Goal: Navigation & Orientation: Find specific page/section

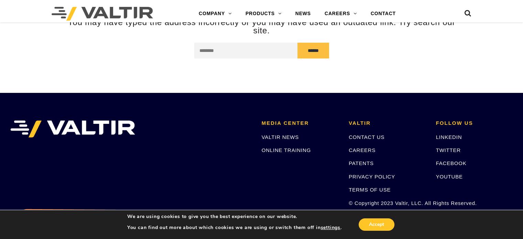
scroll to position [134, 0]
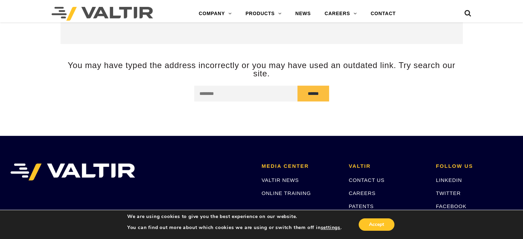
click at [105, 16] on img at bounding box center [102, 14] width 101 height 14
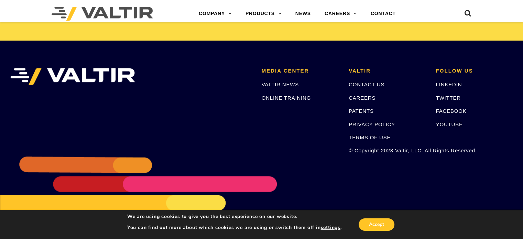
scroll to position [1460, 0]
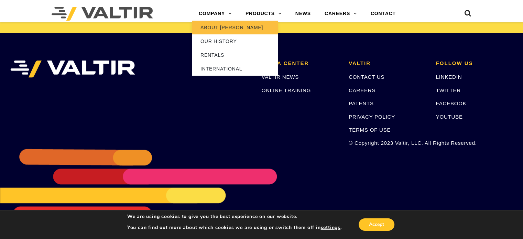
click at [227, 23] on link "ABOUT [PERSON_NAME]" at bounding box center [235, 28] width 86 height 14
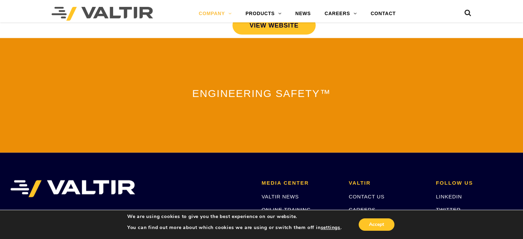
scroll to position [1397, 0]
